Goal: Task Accomplishment & Management: Manage account settings

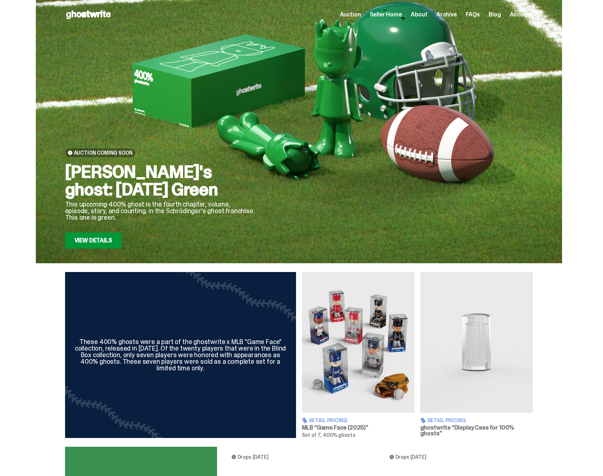
click at [402, 17] on span "Seller Home" at bounding box center [386, 15] width 32 height 6
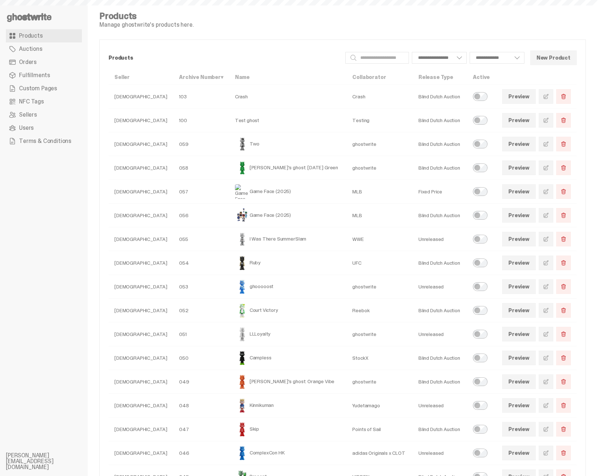
select select
click at [41, 66] on link "Orders" at bounding box center [44, 62] width 76 height 13
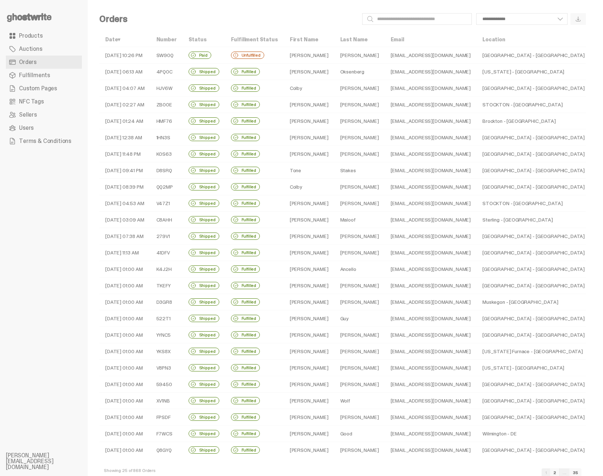
click at [284, 56] on td "Unfulfilled" at bounding box center [254, 55] width 59 height 16
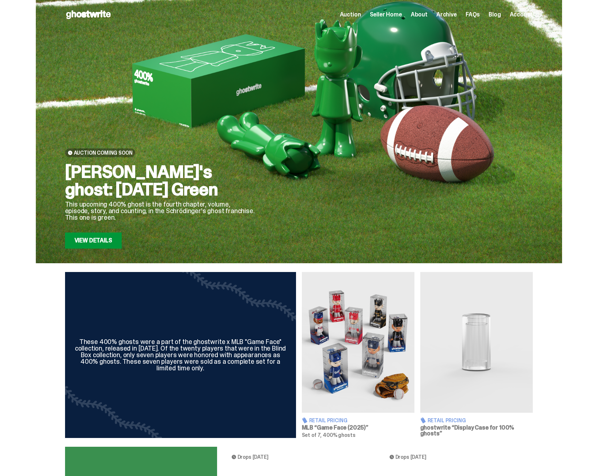
click at [398, 13] on span "Seller Home" at bounding box center [386, 15] width 32 height 6
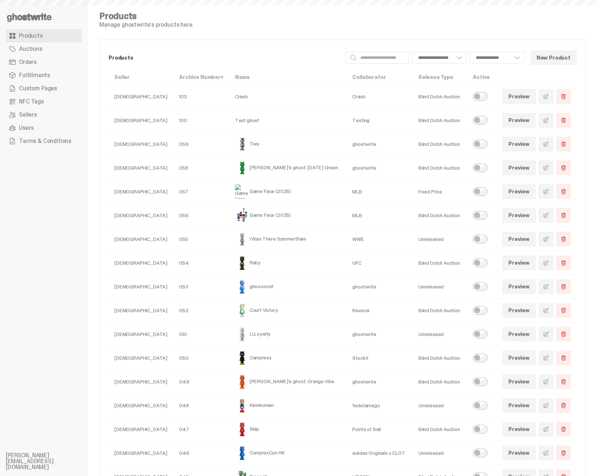
select select
click at [24, 62] on span "Orders" at bounding box center [28, 62] width 18 height 6
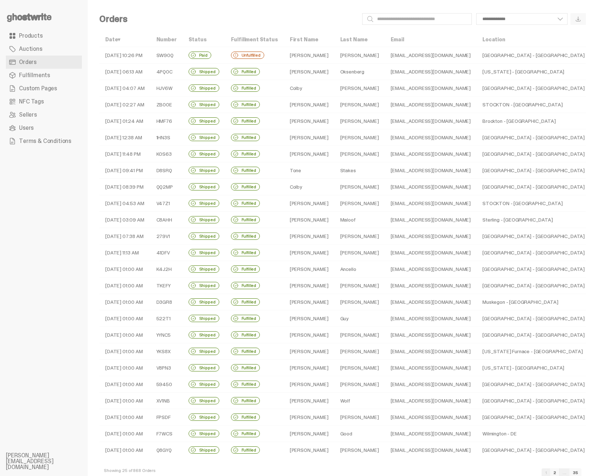
click at [125, 59] on td "[DATE] 10:26 PM" at bounding box center [124, 55] width 51 height 16
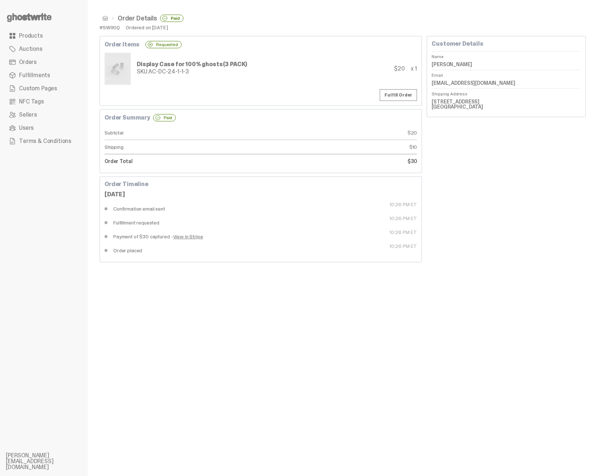
click at [223, 381] on div "Order Details Paid #SW90Q Ordered on Aug 14, 2025 Order Items Requested Display…" at bounding box center [342, 238] width 509 height 476
click at [38, 33] on span "Products" at bounding box center [31, 36] width 24 height 6
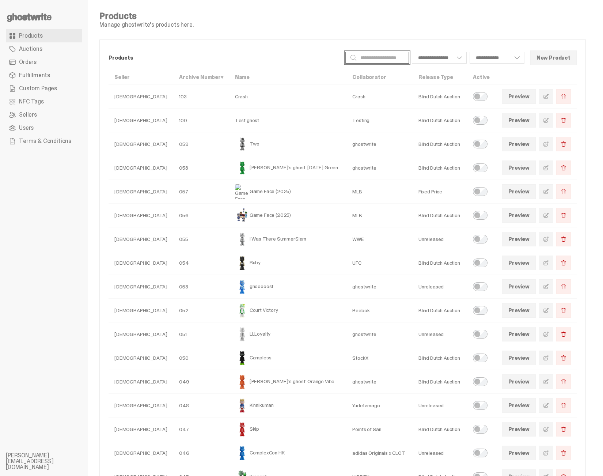
click at [389, 59] on input "Search" at bounding box center [377, 58] width 64 height 12
type input "*******"
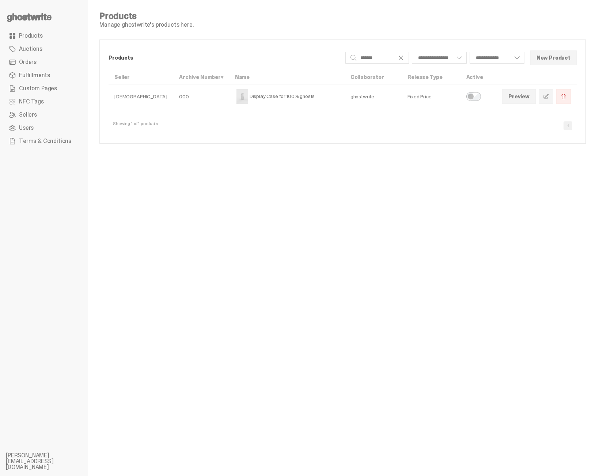
click at [318, 93] on td "Display Case for 100% ghosts" at bounding box center [286, 97] width 115 height 24
click at [202, 95] on td "000" at bounding box center [201, 97] width 56 height 24
click at [238, 95] on img at bounding box center [242, 96] width 15 height 15
click at [148, 96] on td "[DEMOGRAPHIC_DATA]" at bounding box center [140, 97] width 65 height 24
click at [133, 95] on td "[DEMOGRAPHIC_DATA]" at bounding box center [140, 97] width 65 height 24
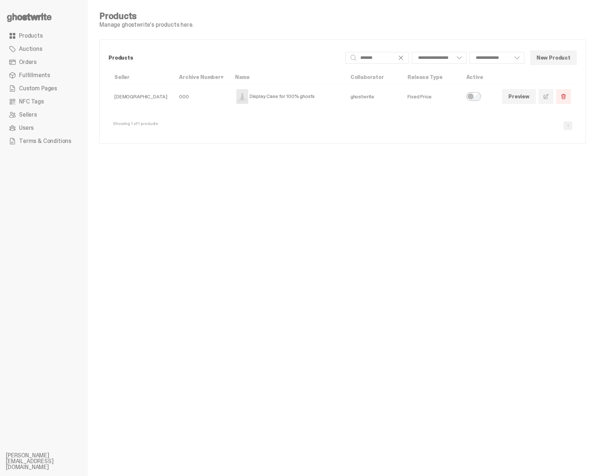
click at [133, 95] on td "[DEMOGRAPHIC_DATA]" at bounding box center [140, 97] width 65 height 24
drag, startPoint x: 133, startPoint y: 95, endPoint x: 195, endPoint y: 92, distance: 61.5
click at [134, 95] on td "[DEMOGRAPHIC_DATA]" at bounding box center [140, 97] width 65 height 24
click at [553, 101] on link at bounding box center [545, 96] width 15 height 15
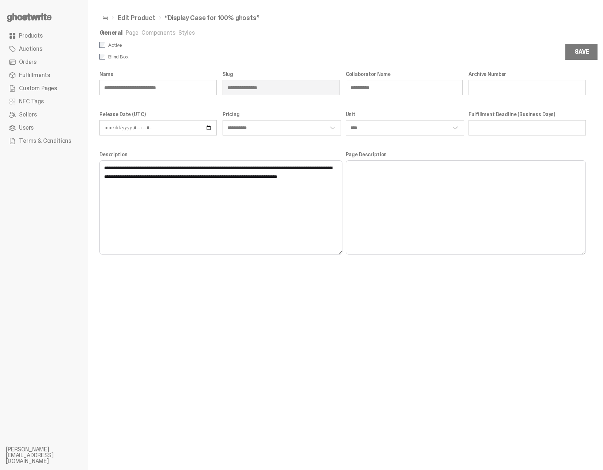
click at [184, 32] on link "Styles" at bounding box center [186, 33] width 16 height 8
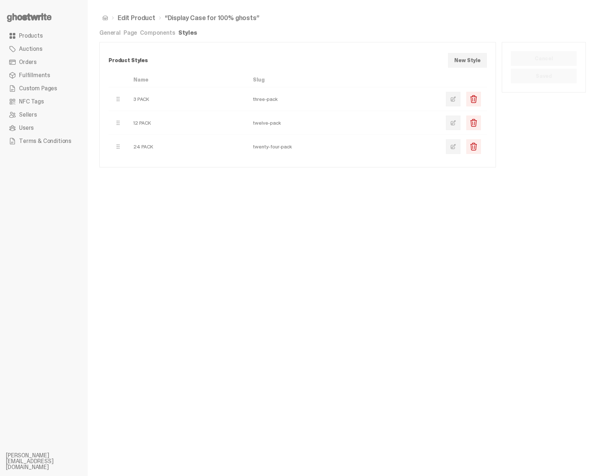
click at [163, 33] on link "Components" at bounding box center [157, 33] width 35 height 8
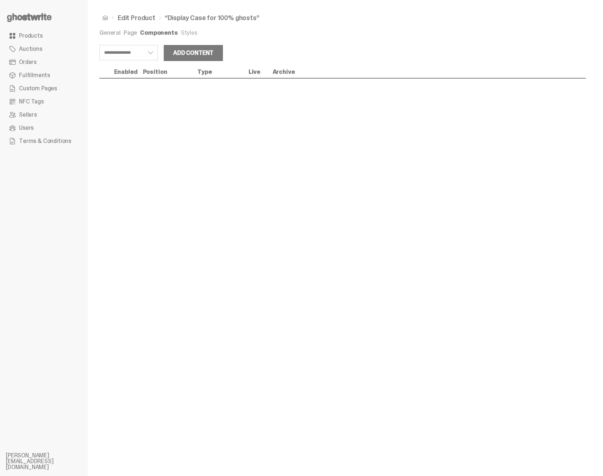
click at [134, 31] on link "Page" at bounding box center [130, 33] width 14 height 8
click at [129, 31] on link "Page" at bounding box center [130, 33] width 14 height 8
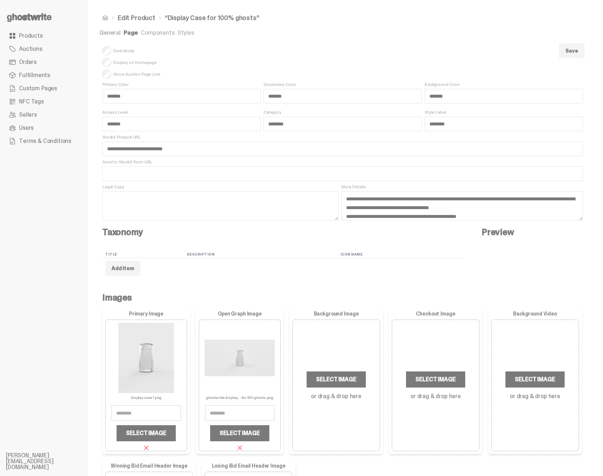
click at [108, 31] on link "General" at bounding box center [109, 33] width 21 height 8
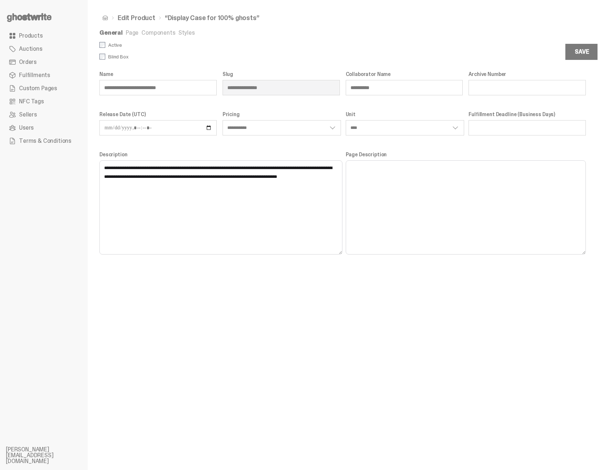
click at [34, 62] on span "Orders" at bounding box center [28, 62] width 18 height 6
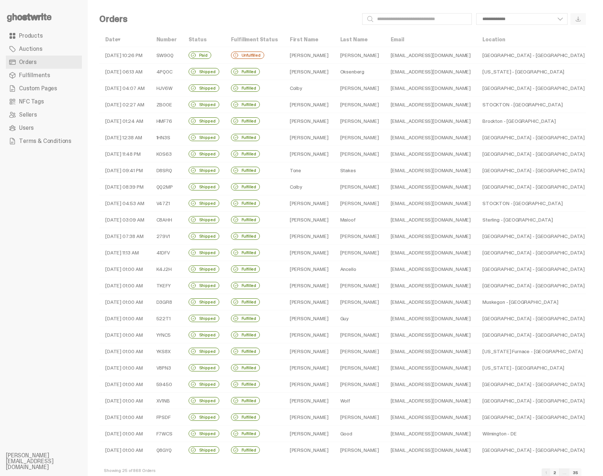
click at [501, 86] on div "[GEOGRAPHIC_DATA] - [GEOGRAPHIC_DATA]" at bounding box center [533, 88] width 102 height 6
click at [526, 206] on td "STOCKTON - [GEOGRAPHIC_DATA]" at bounding box center [533, 203] width 114 height 16
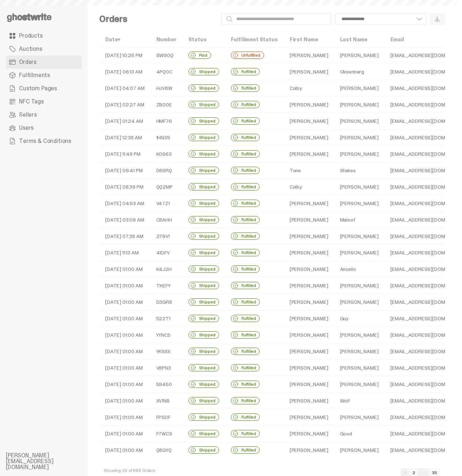
select select
